Goal: Check status: Check status

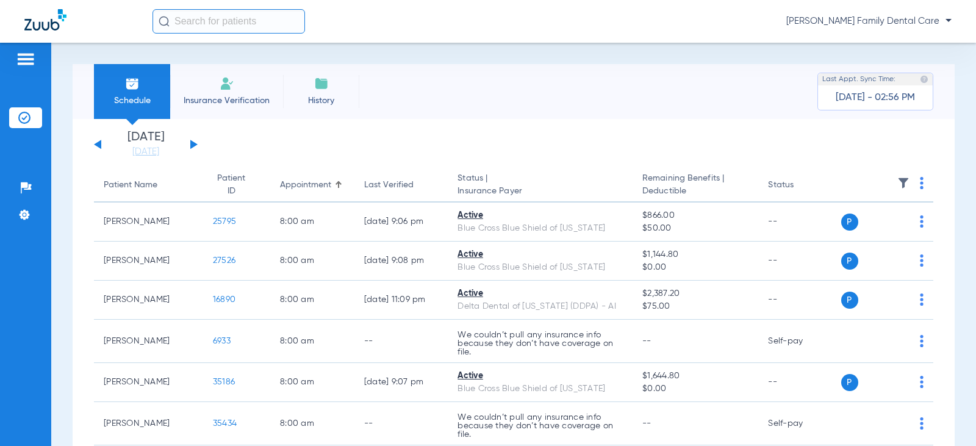
click at [193, 140] on div "[DATE] [DATE] [DATE] [DATE] [DATE] [DATE] [DATE] [DATE] [DATE] [DATE] [DATE] [D…" at bounding box center [146, 144] width 104 height 27
click at [195, 140] on div "[DATE] [DATE] [DATE] [DATE] [DATE] [DATE] [DATE] [DATE] [DATE] [DATE] [DATE] [D…" at bounding box center [146, 144] width 104 height 27
click at [195, 149] on div "[DATE] [DATE] [DATE] [DATE] [DATE] [DATE] [DATE] [DATE] [DATE] [DATE] [DATE] [D…" at bounding box center [146, 144] width 104 height 27
click at [195, 140] on div "[DATE] [DATE] [DATE] [DATE] [DATE] [DATE] [DATE] [DATE] [DATE] [DATE] [DATE] [D…" at bounding box center [146, 144] width 104 height 27
click at [192, 144] on button at bounding box center [193, 144] width 7 height 9
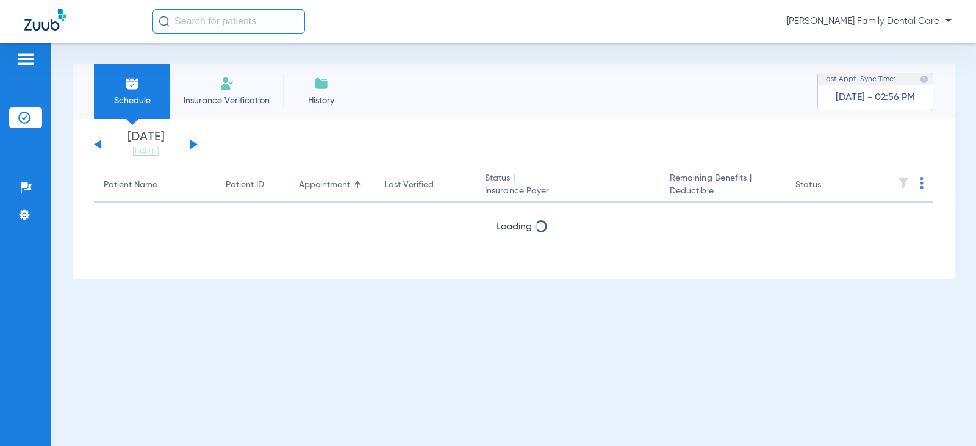
click at [192, 144] on button at bounding box center [193, 144] width 7 height 9
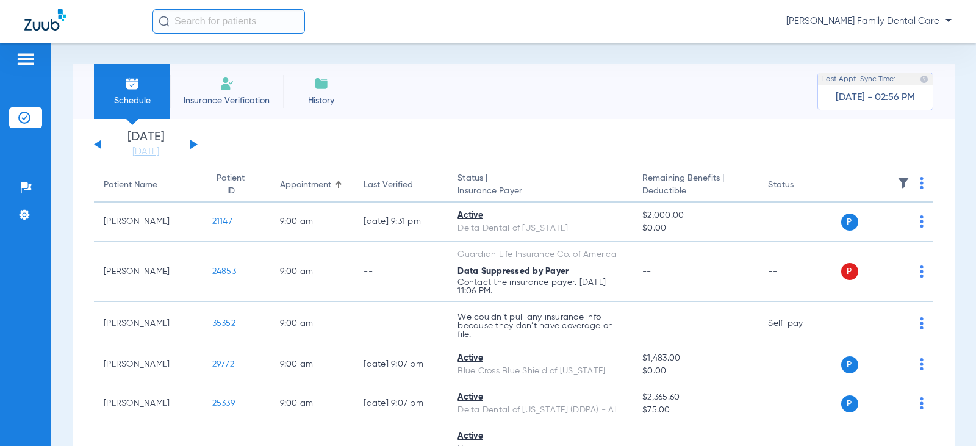
click at [98, 144] on button at bounding box center [97, 144] width 7 height 9
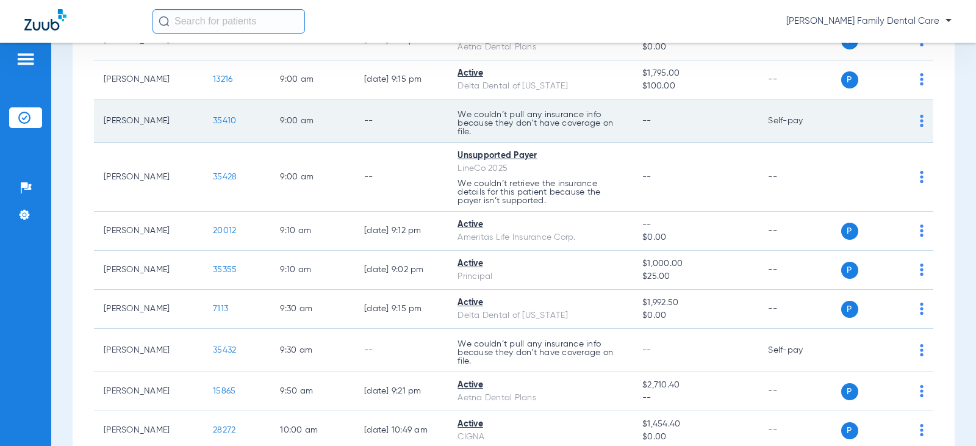
scroll to position [244, 0]
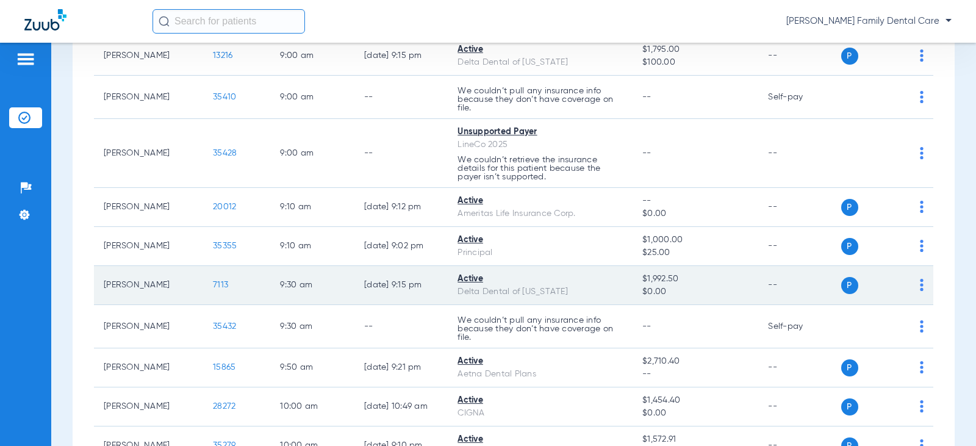
click at [215, 283] on span "7113" at bounding box center [220, 285] width 15 height 9
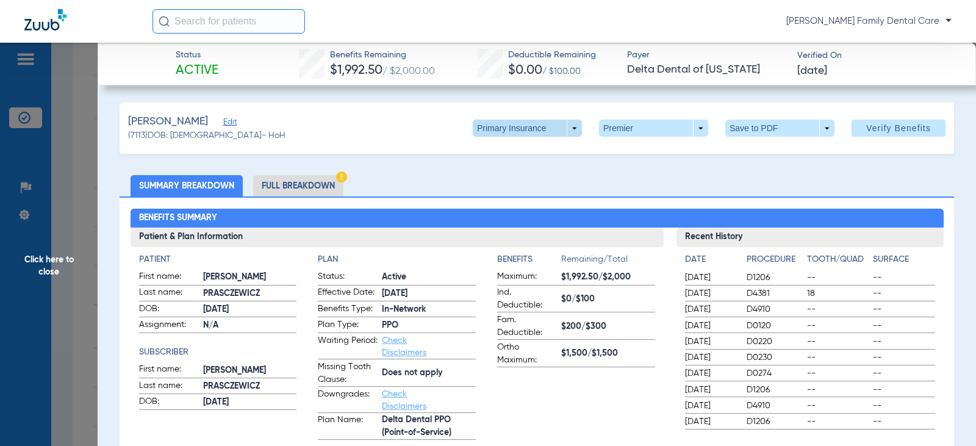
click at [564, 132] on span at bounding box center [527, 128] width 109 height 17
click at [529, 178] on span "Secondary Insurance" at bounding box center [514, 177] width 81 height 9
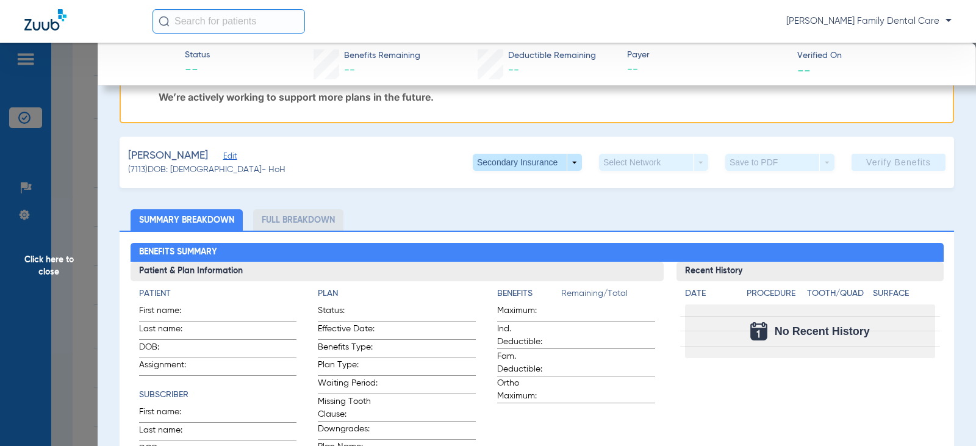
scroll to position [0, 0]
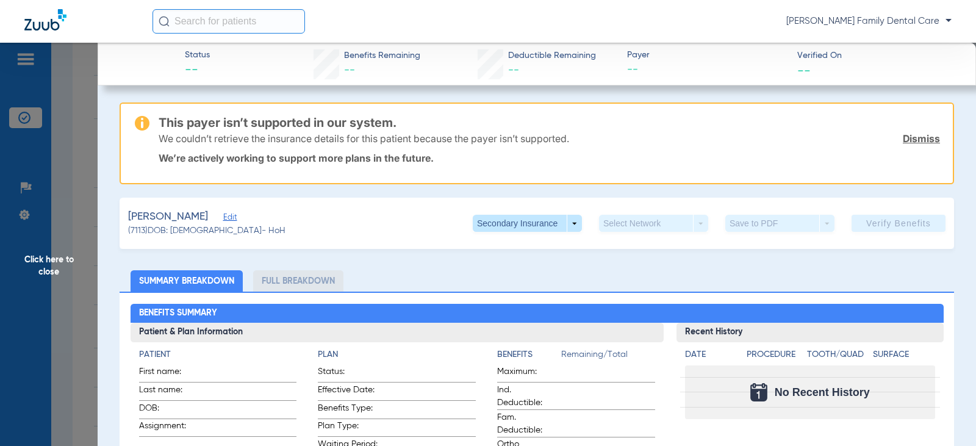
click at [57, 259] on span "Click here to close" at bounding box center [49, 266] width 98 height 446
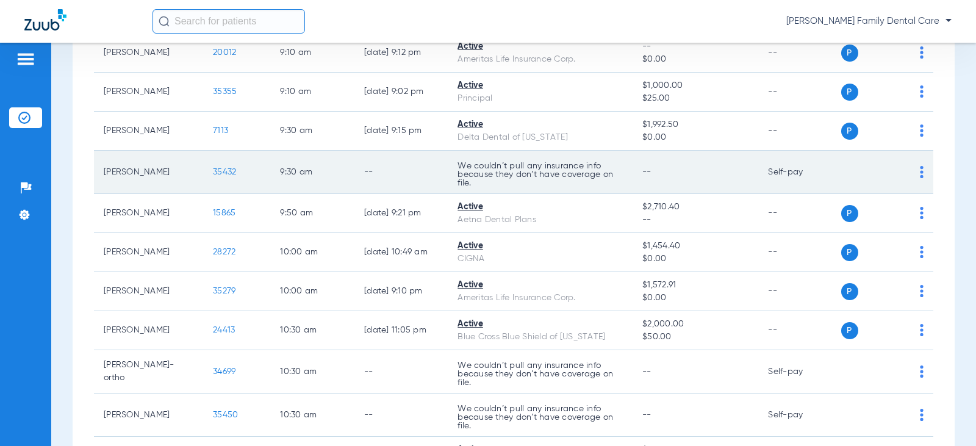
scroll to position [427, 0]
